Goal: Task Accomplishment & Management: Use online tool/utility

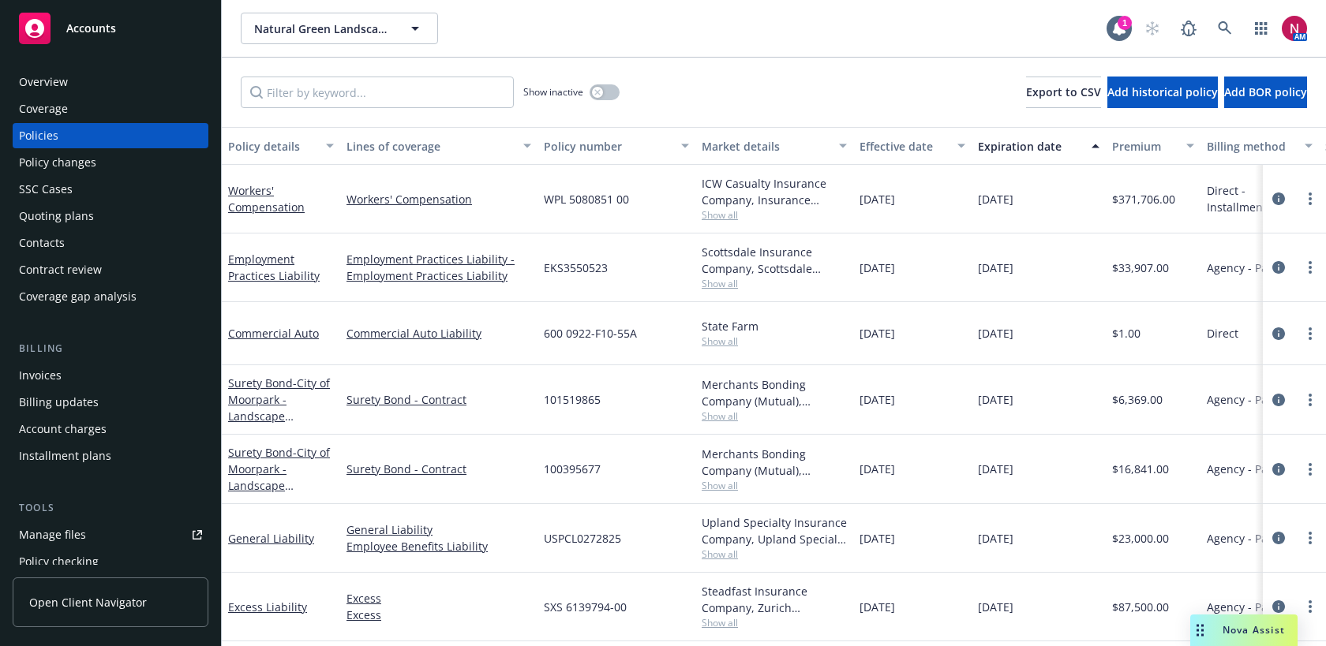
click at [1205, 22] on div "AM" at bounding box center [1222, 29] width 171 height 32
click at [1230, 28] on icon at bounding box center [1225, 28] width 14 height 14
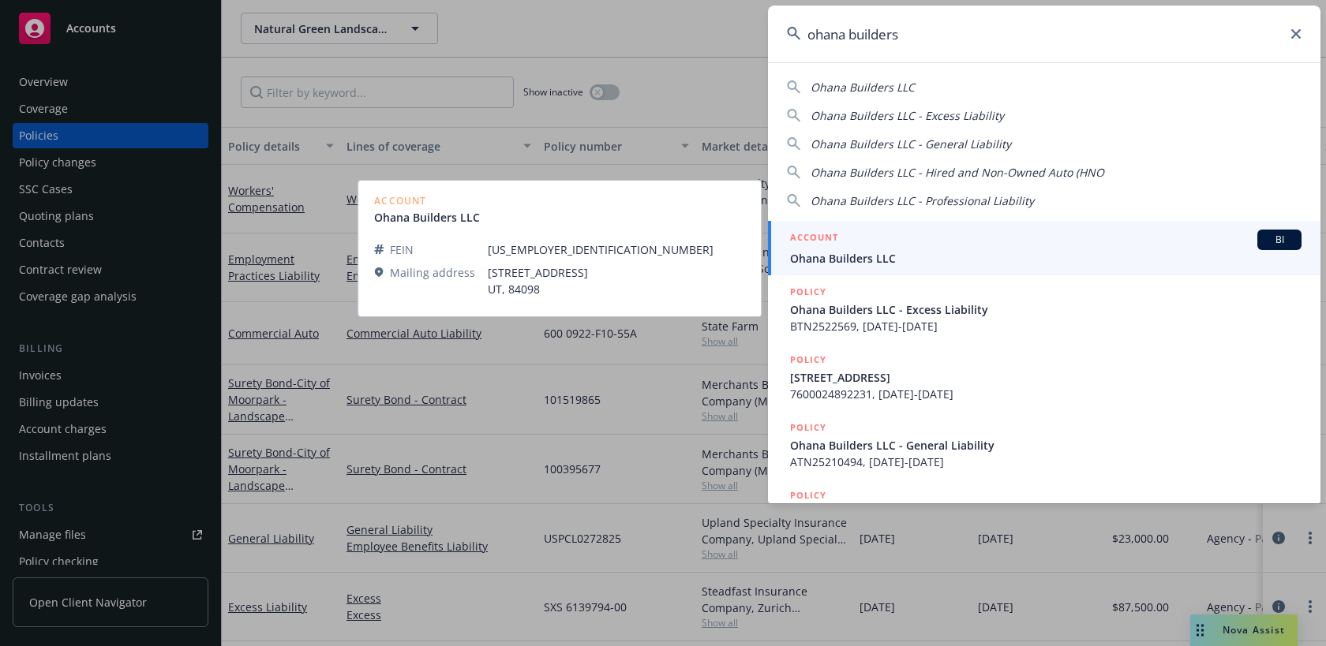
type input "ohana builders"
click at [887, 258] on span "Ohana Builders LLC" at bounding box center [1046, 258] width 512 height 17
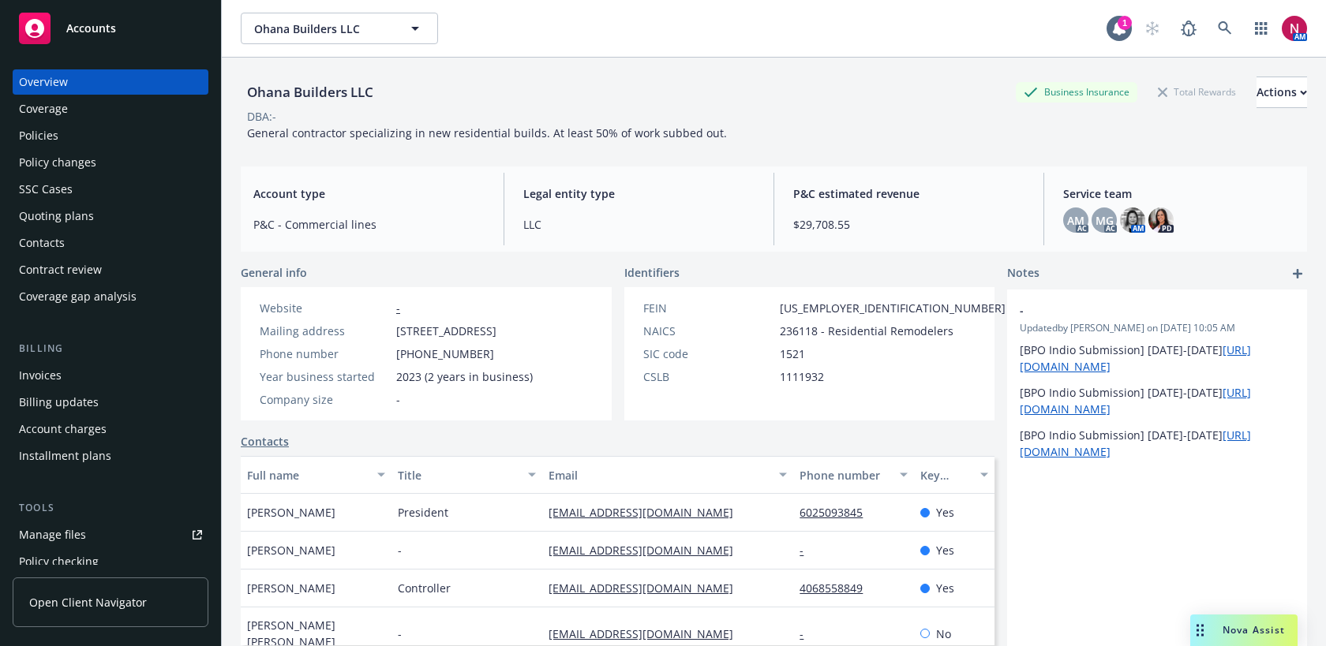
scroll to position [1, 0]
click at [1224, 27] on icon at bounding box center [1225, 28] width 14 height 14
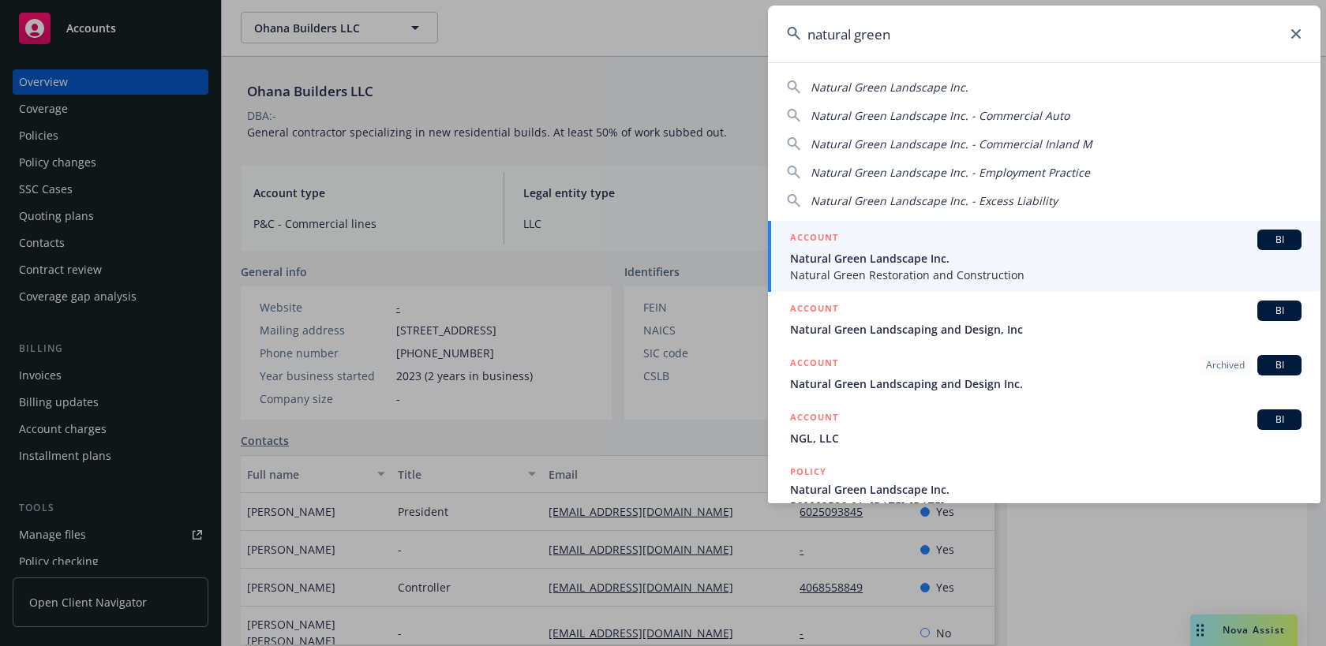
type input "natural green"
click at [945, 252] on span "Natural Green Landscape Inc." at bounding box center [1046, 258] width 512 height 17
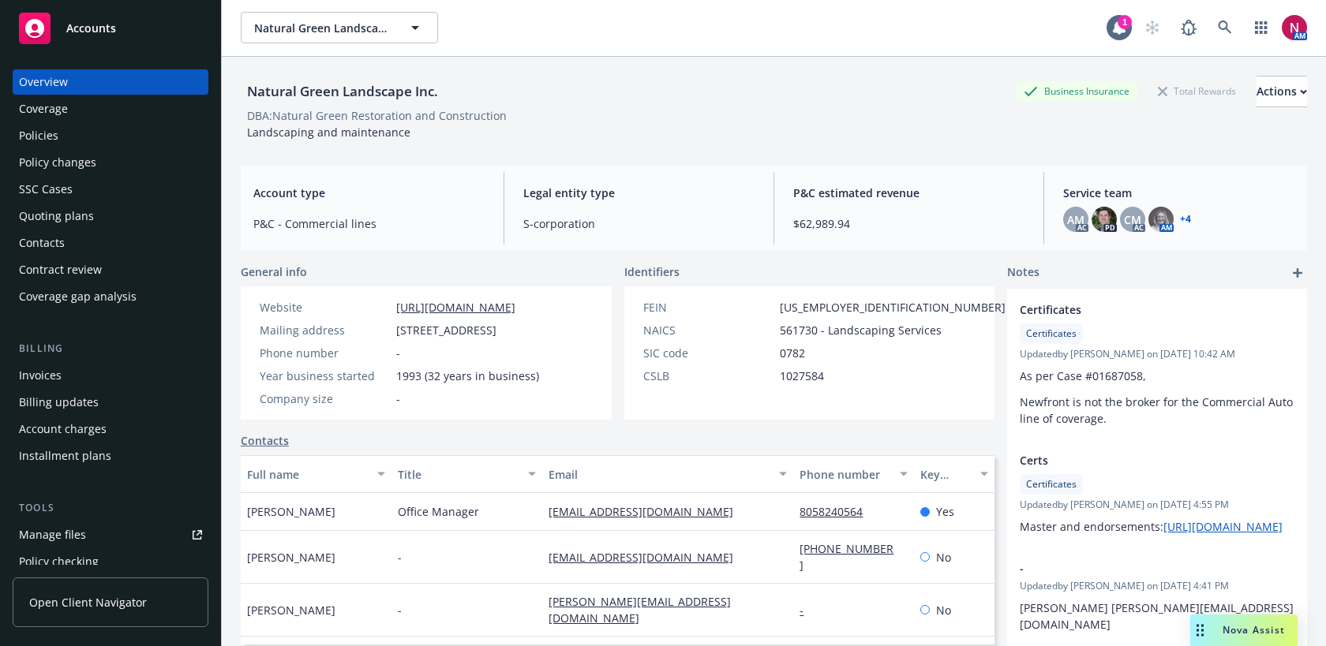
click at [99, 215] on div "Quoting plans" at bounding box center [110, 216] width 183 height 25
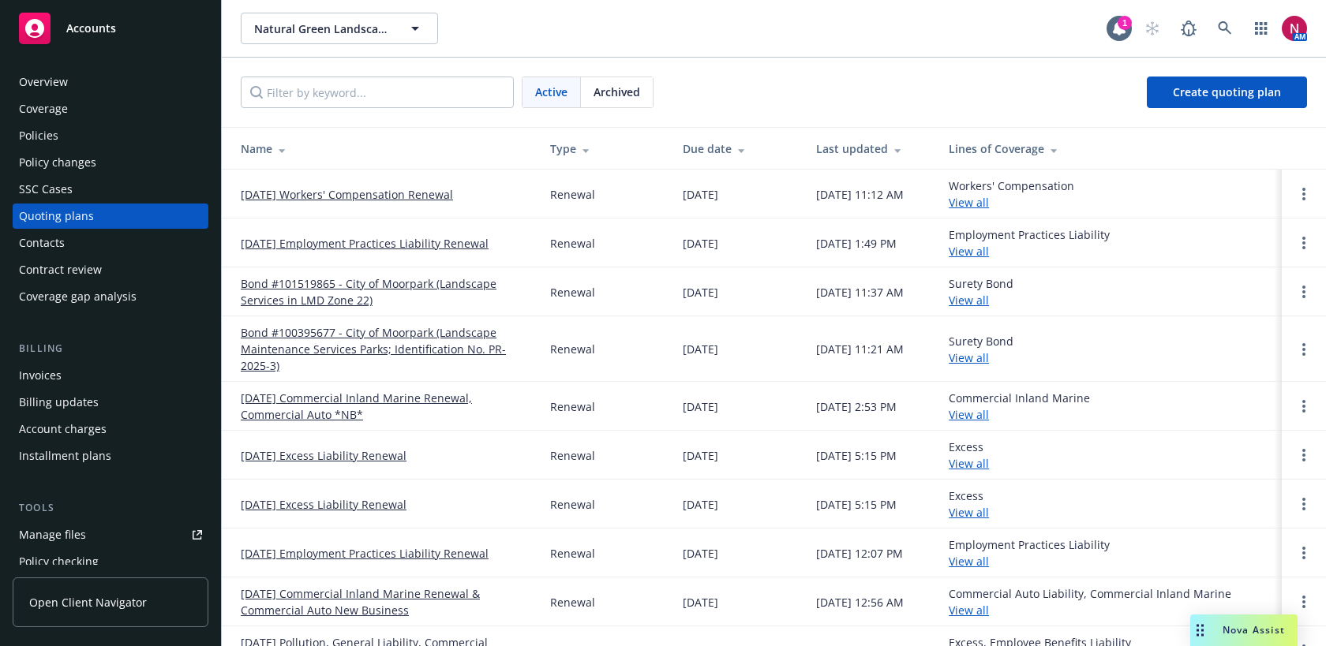
click at [369, 195] on link "[DATE] Workers' Compensation Renewal" at bounding box center [347, 194] width 212 height 17
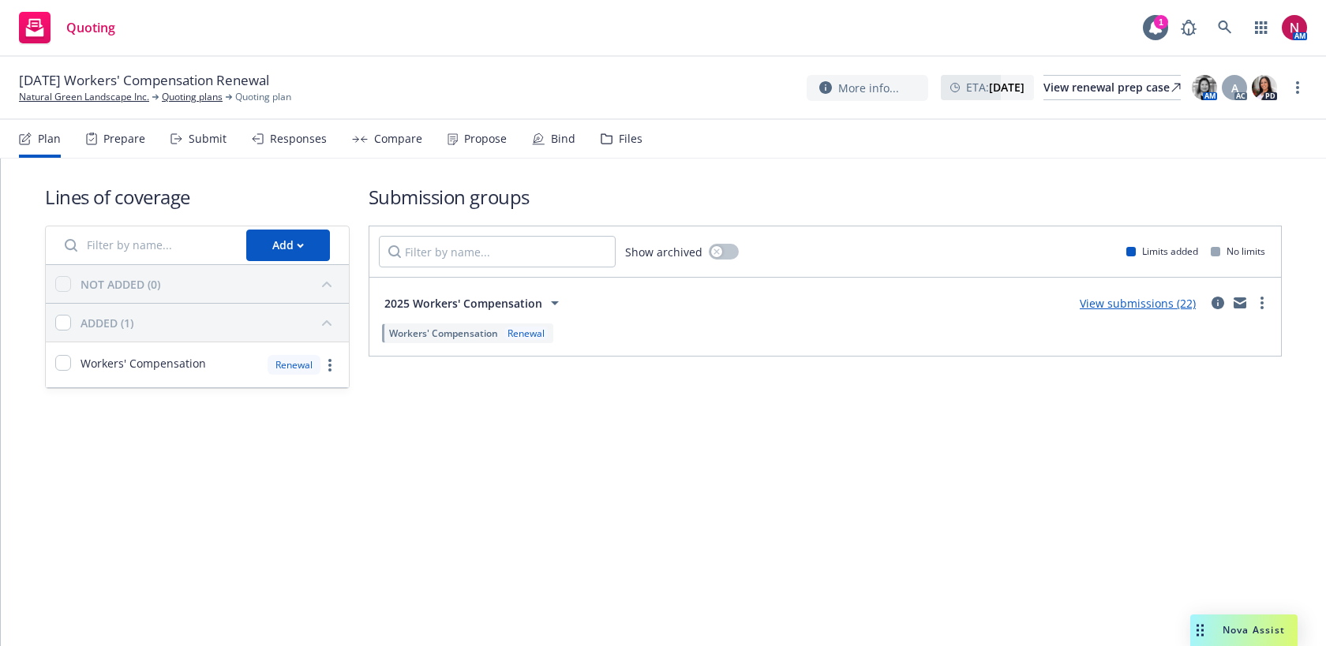
click at [194, 141] on div "Submit" at bounding box center [208, 139] width 38 height 13
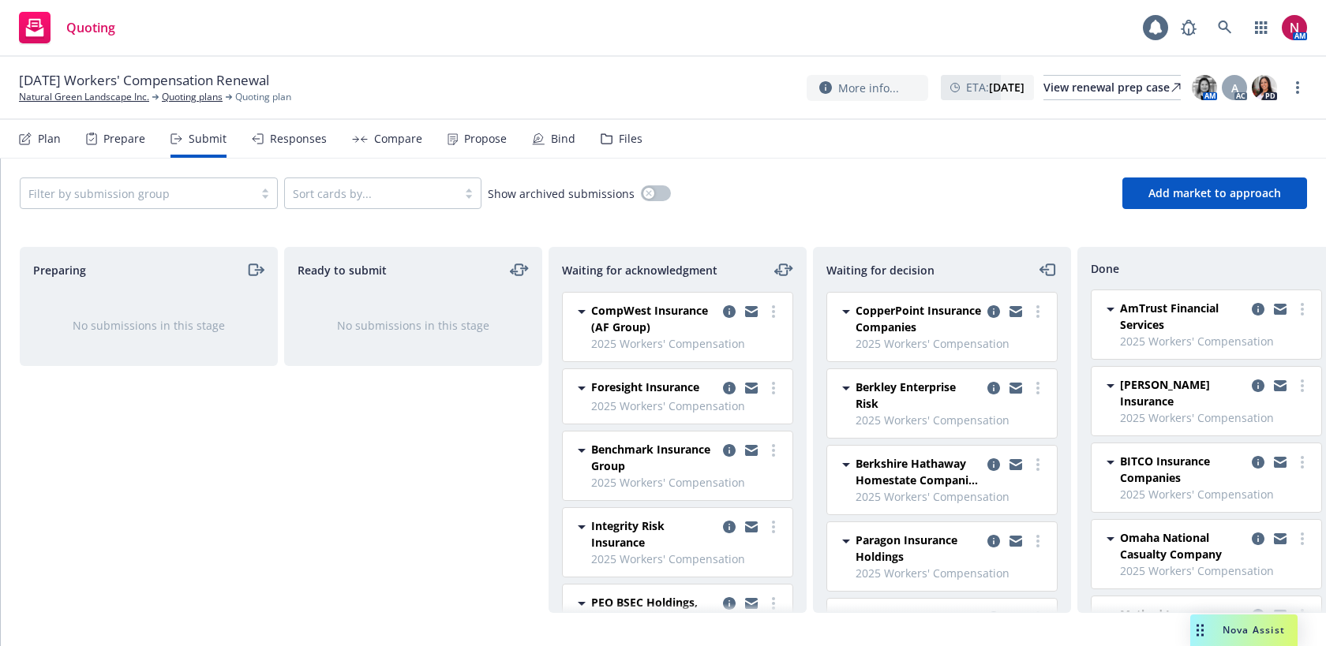
click at [305, 144] on div "Responses" at bounding box center [298, 139] width 57 height 13
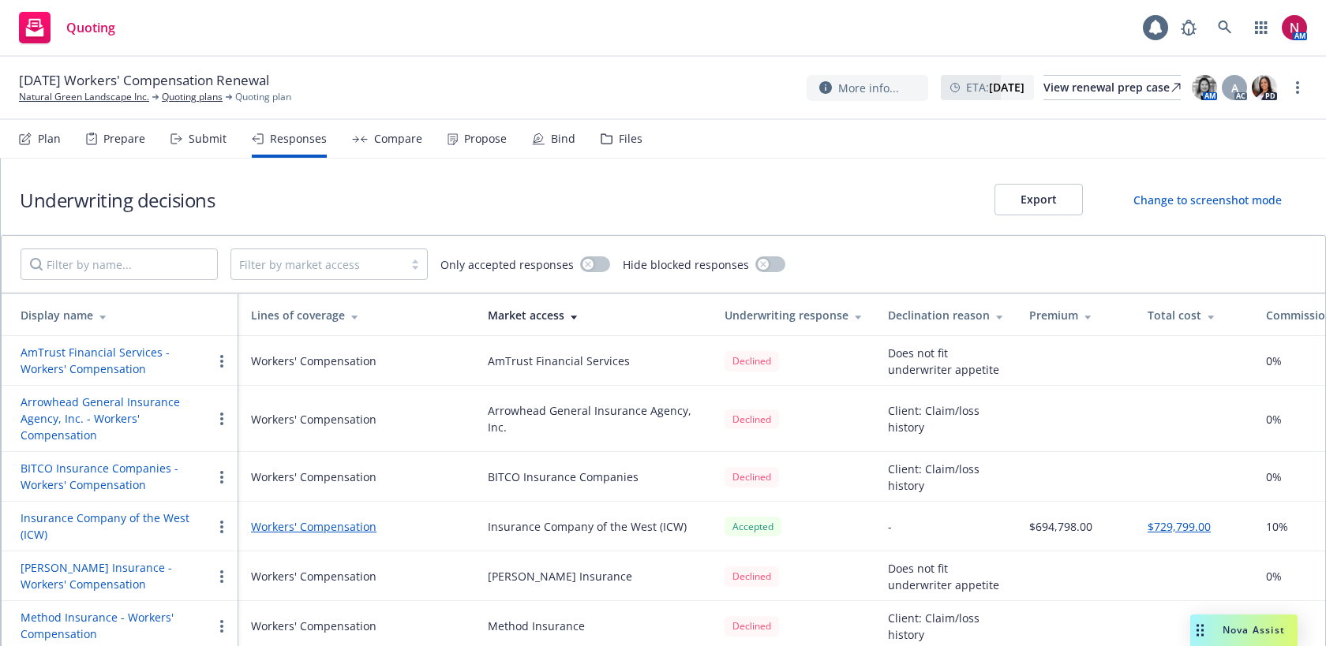
click at [208, 141] on div "Submit" at bounding box center [208, 139] width 38 height 13
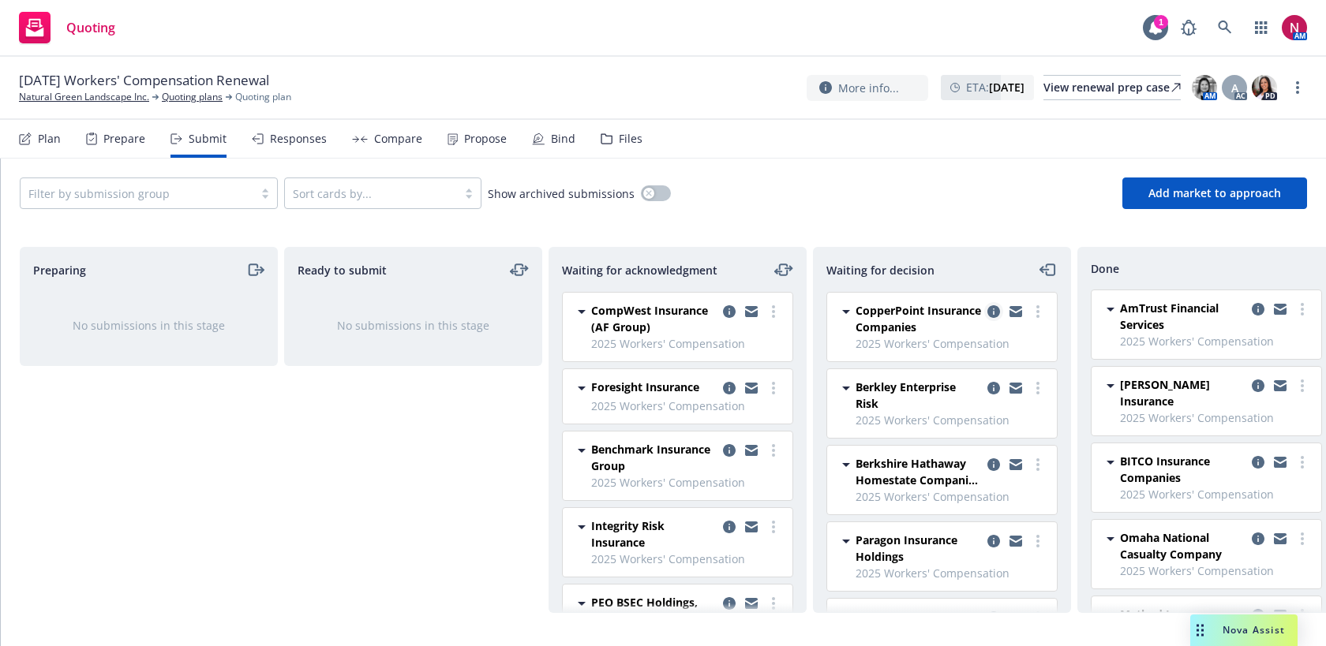
click at [989, 311] on icon "copy logging email" at bounding box center [994, 311] width 13 height 13
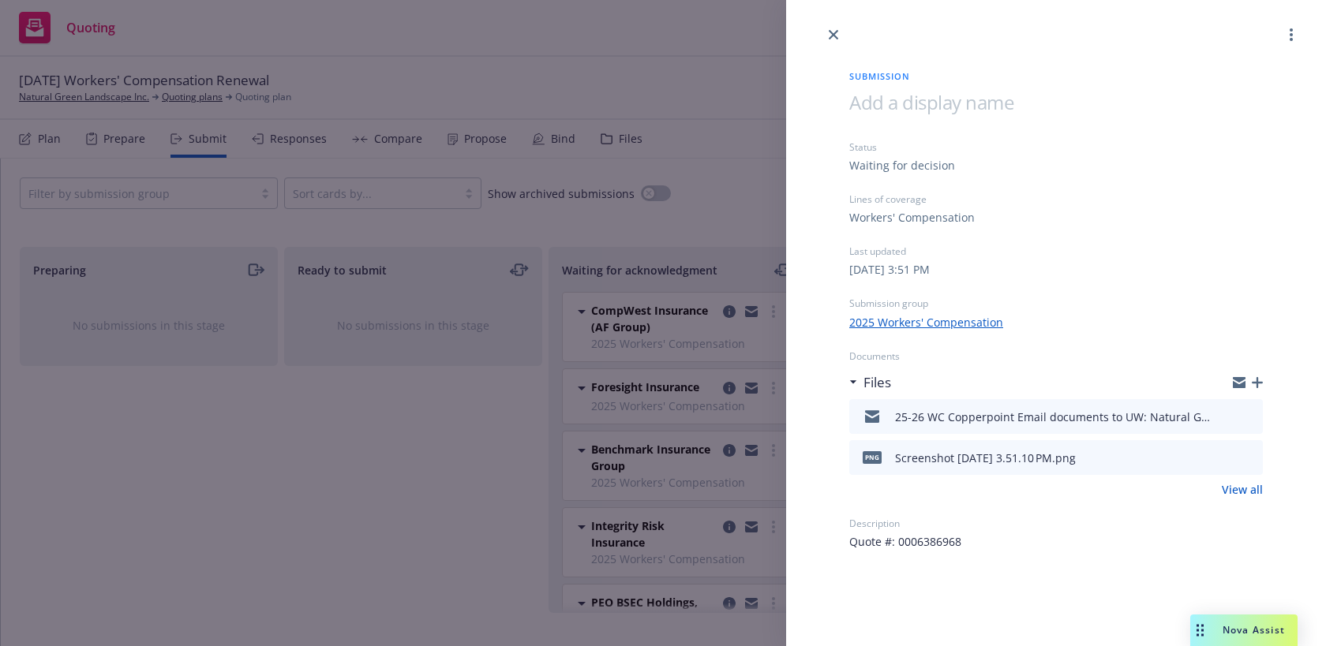
click at [974, 547] on div "Quote #: 0006386968" at bounding box center [1056, 542] width 414 height 17
click at [1240, 384] on icon "button" at bounding box center [1239, 384] width 13 height 7
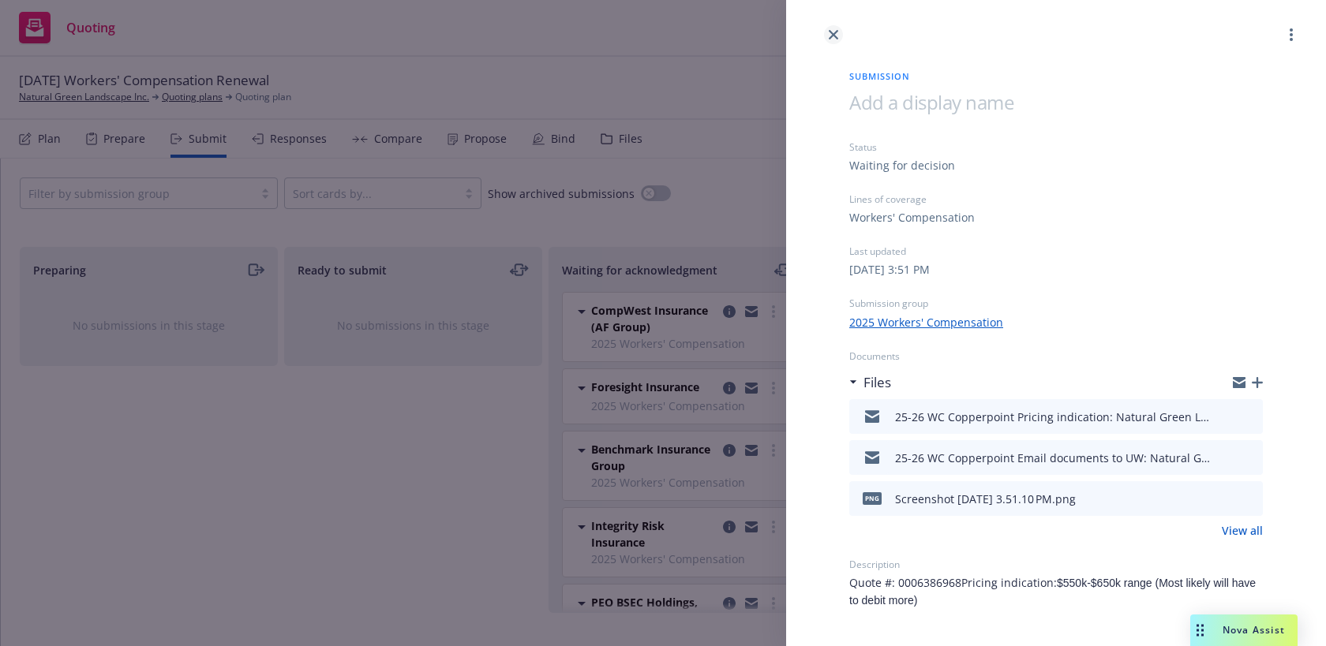
click at [830, 32] on icon "close" at bounding box center [833, 34] width 9 height 9
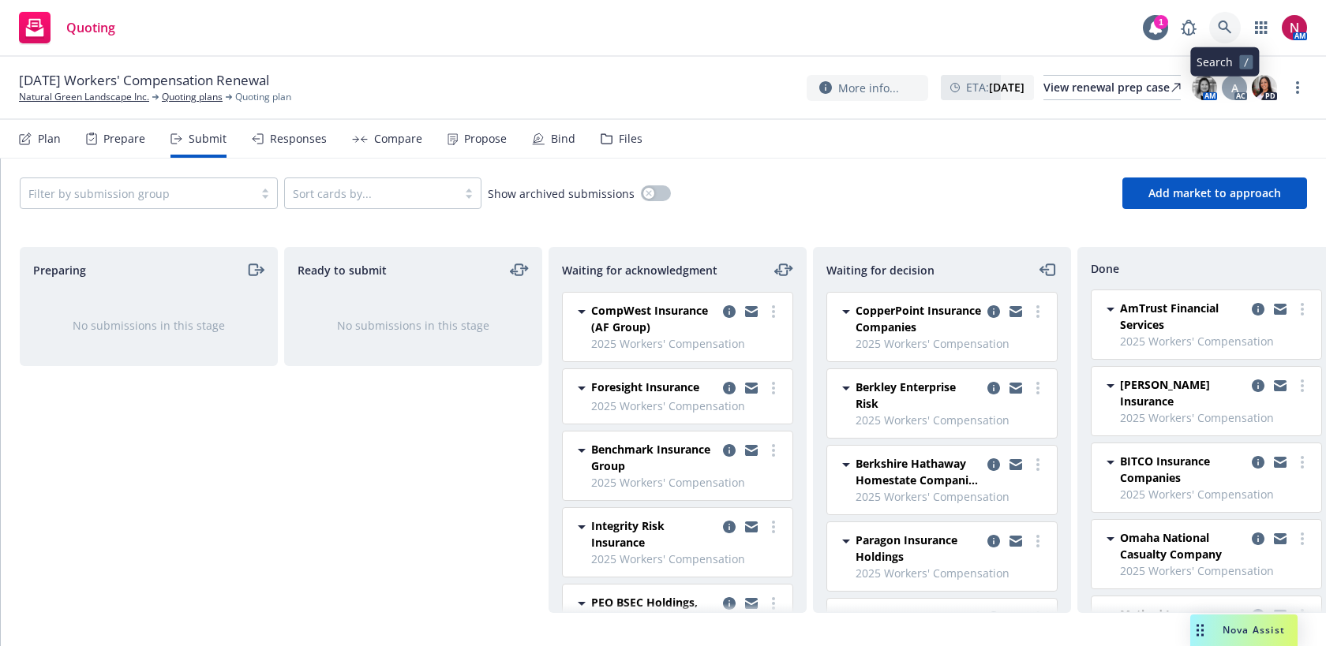
click at [1228, 28] on icon at bounding box center [1225, 28] width 14 height 14
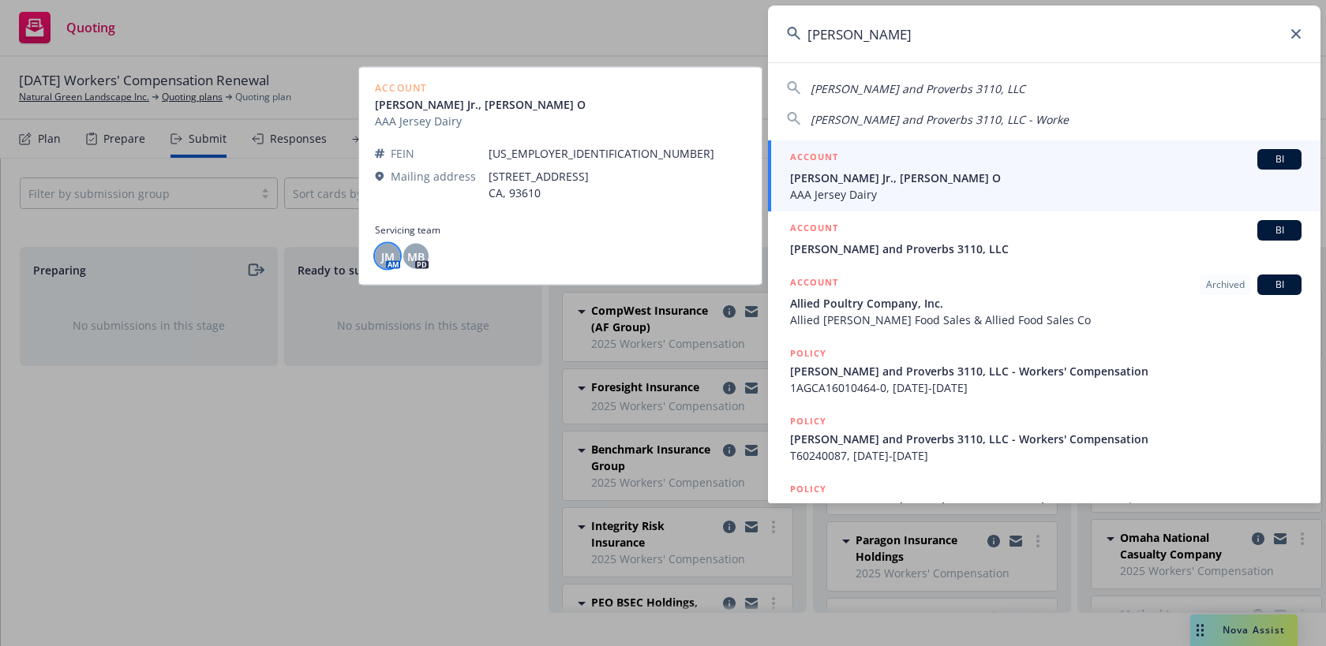
type input "alfred soares"
click at [383, 255] on span "JM" at bounding box center [387, 256] width 13 height 17
